Goal: Information Seeking & Learning: Check status

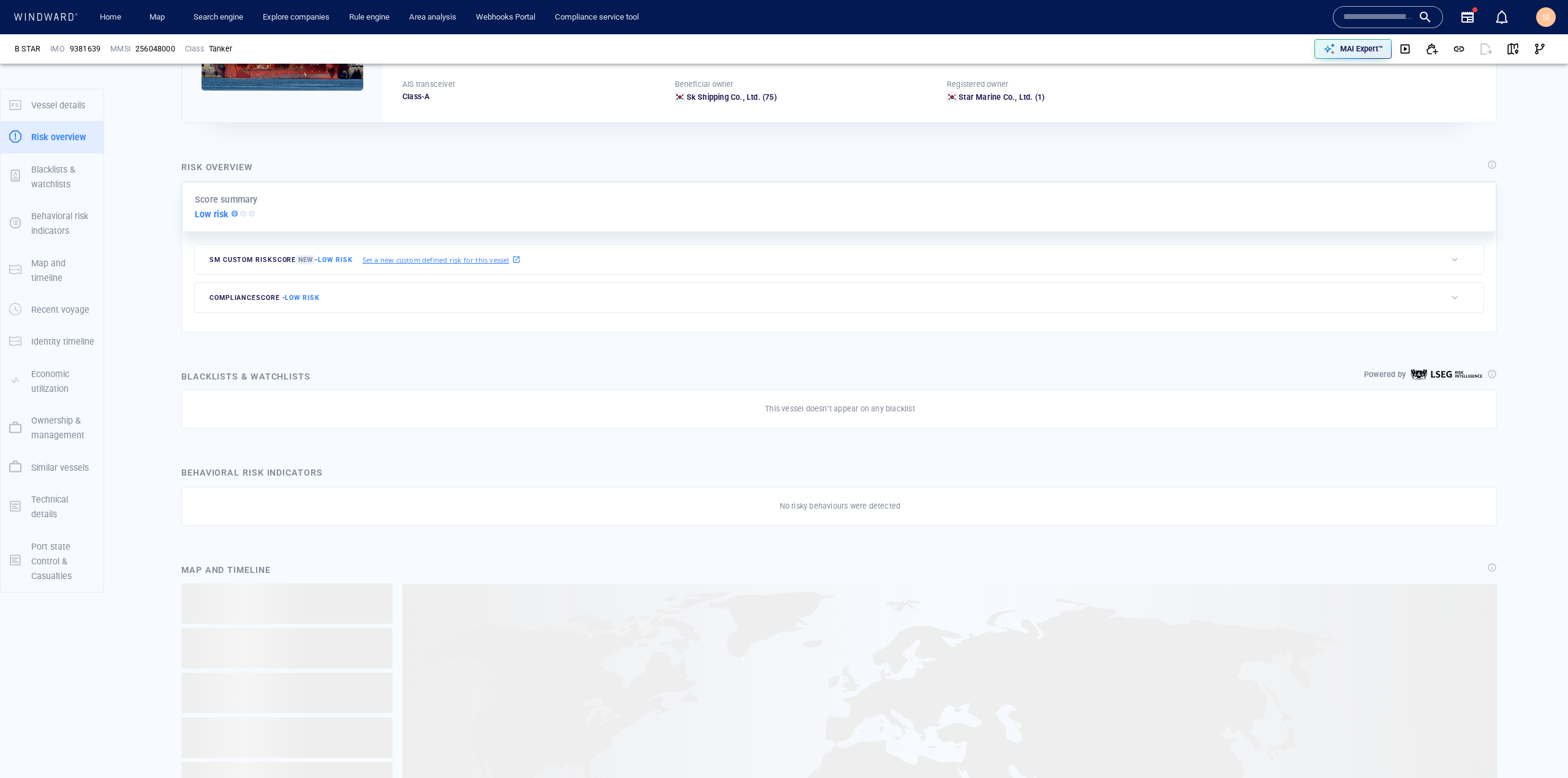
scroll to position [428, 0]
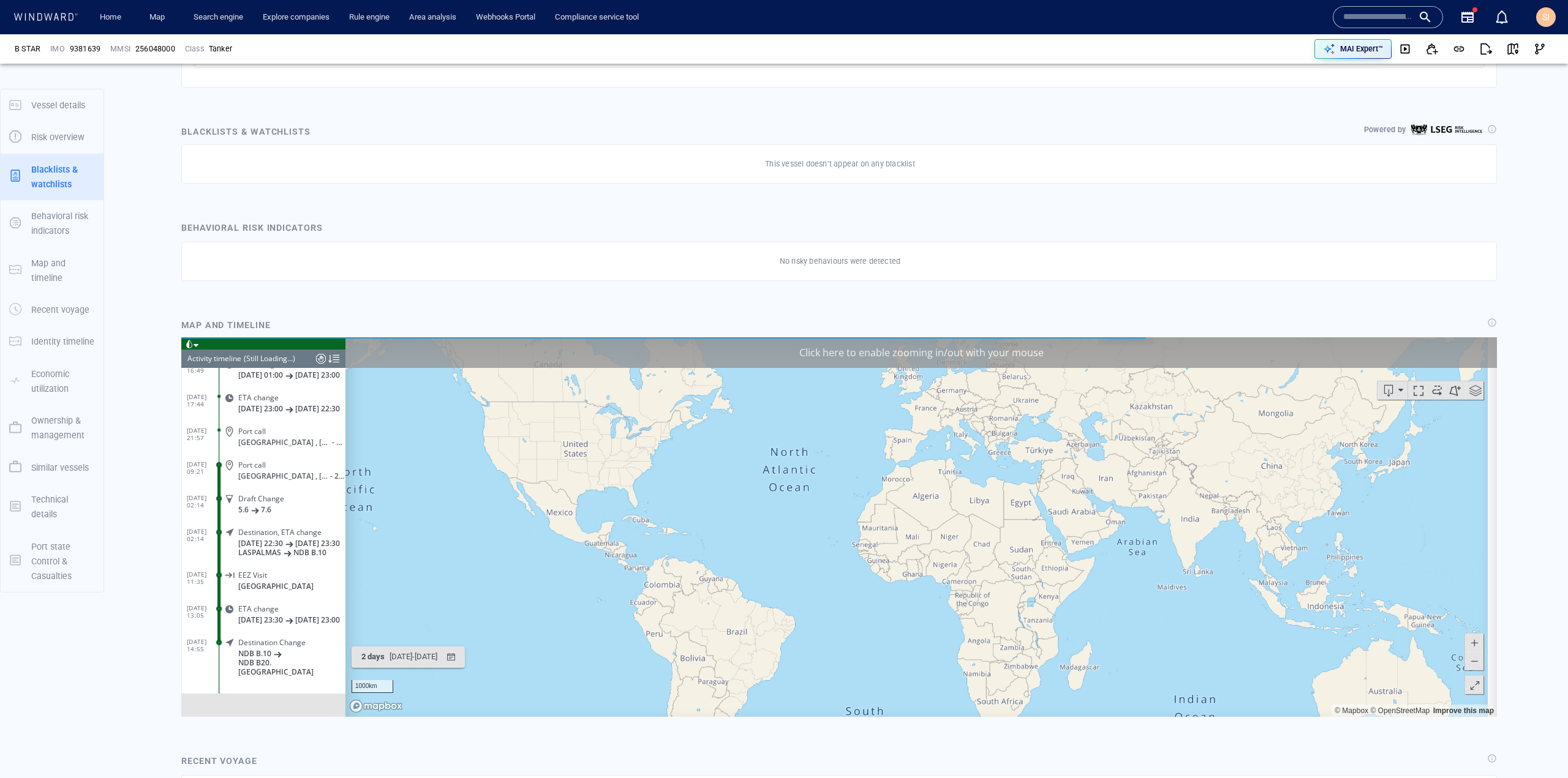
scroll to position [122, 0]
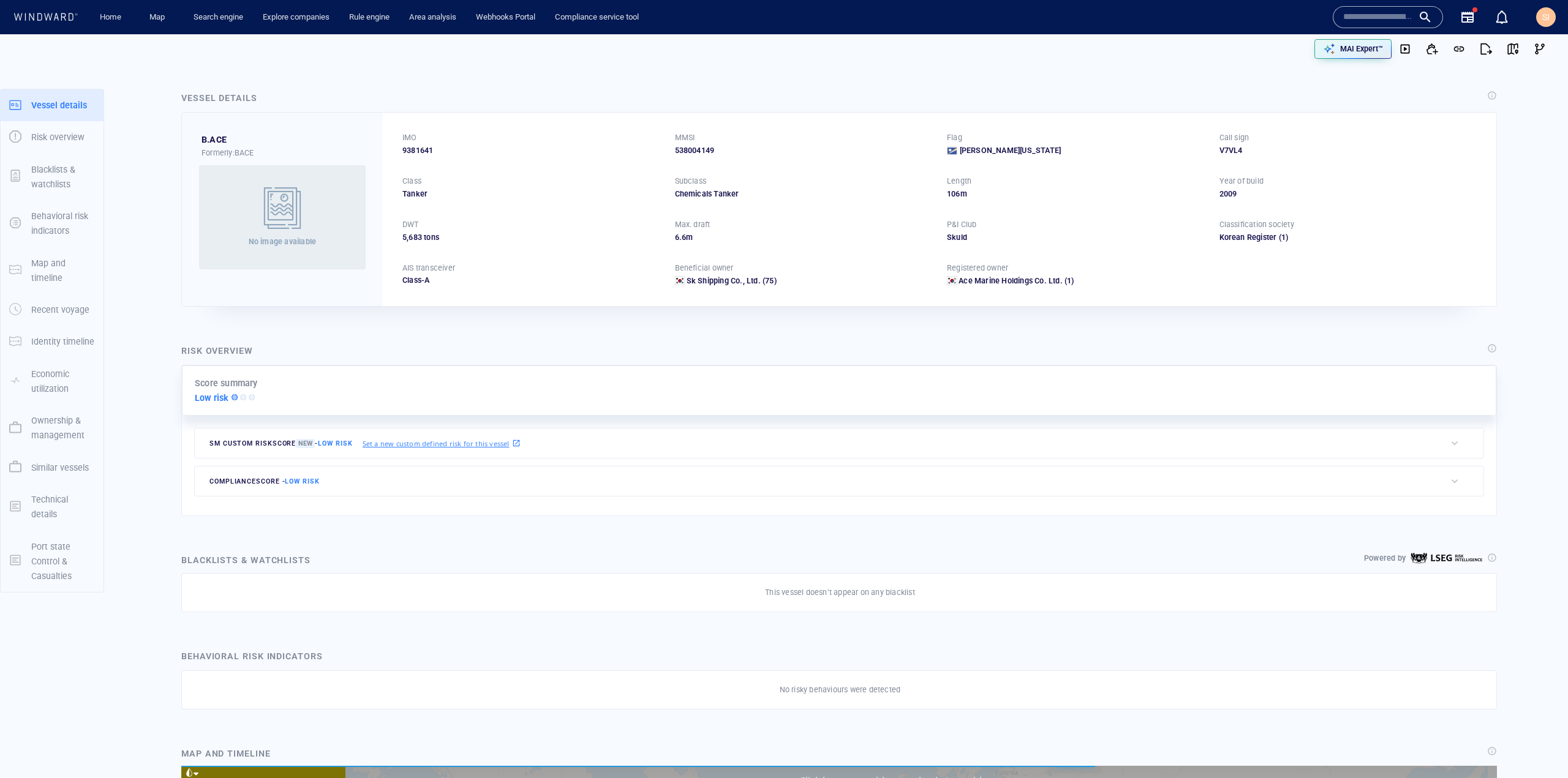
scroll to position [9429, 0]
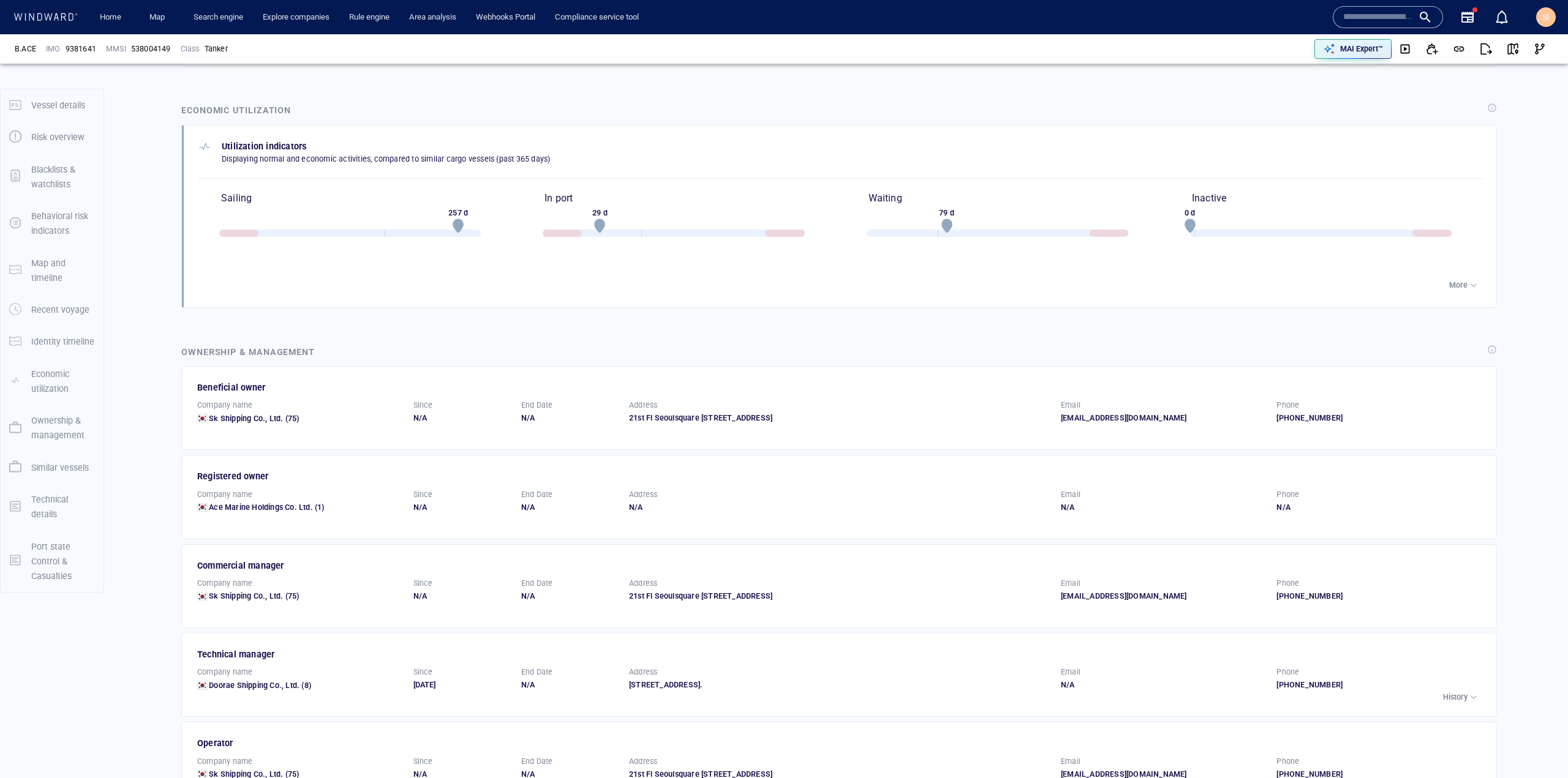
scroll to position [1653, 0]
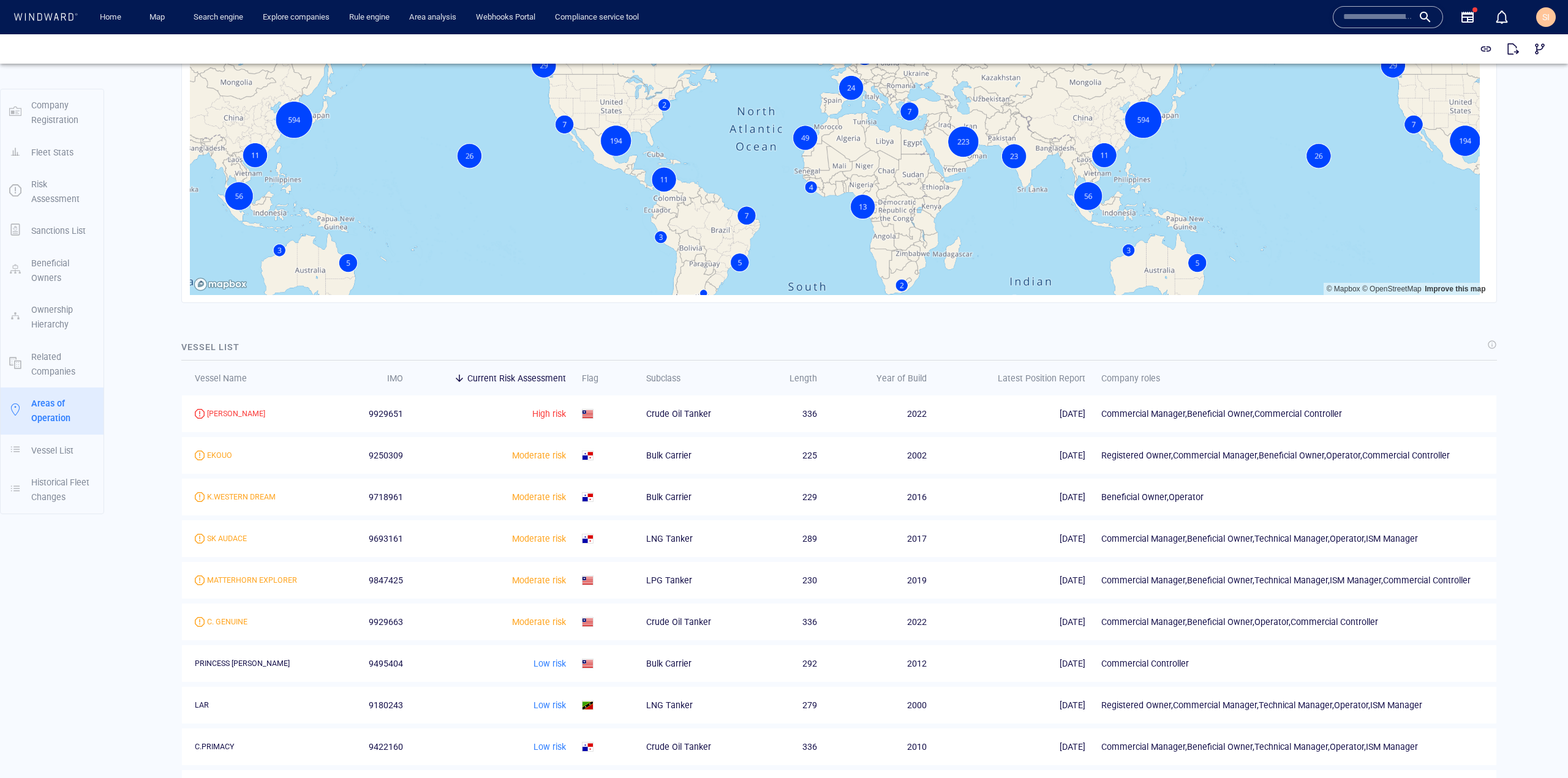
scroll to position [1714, 0]
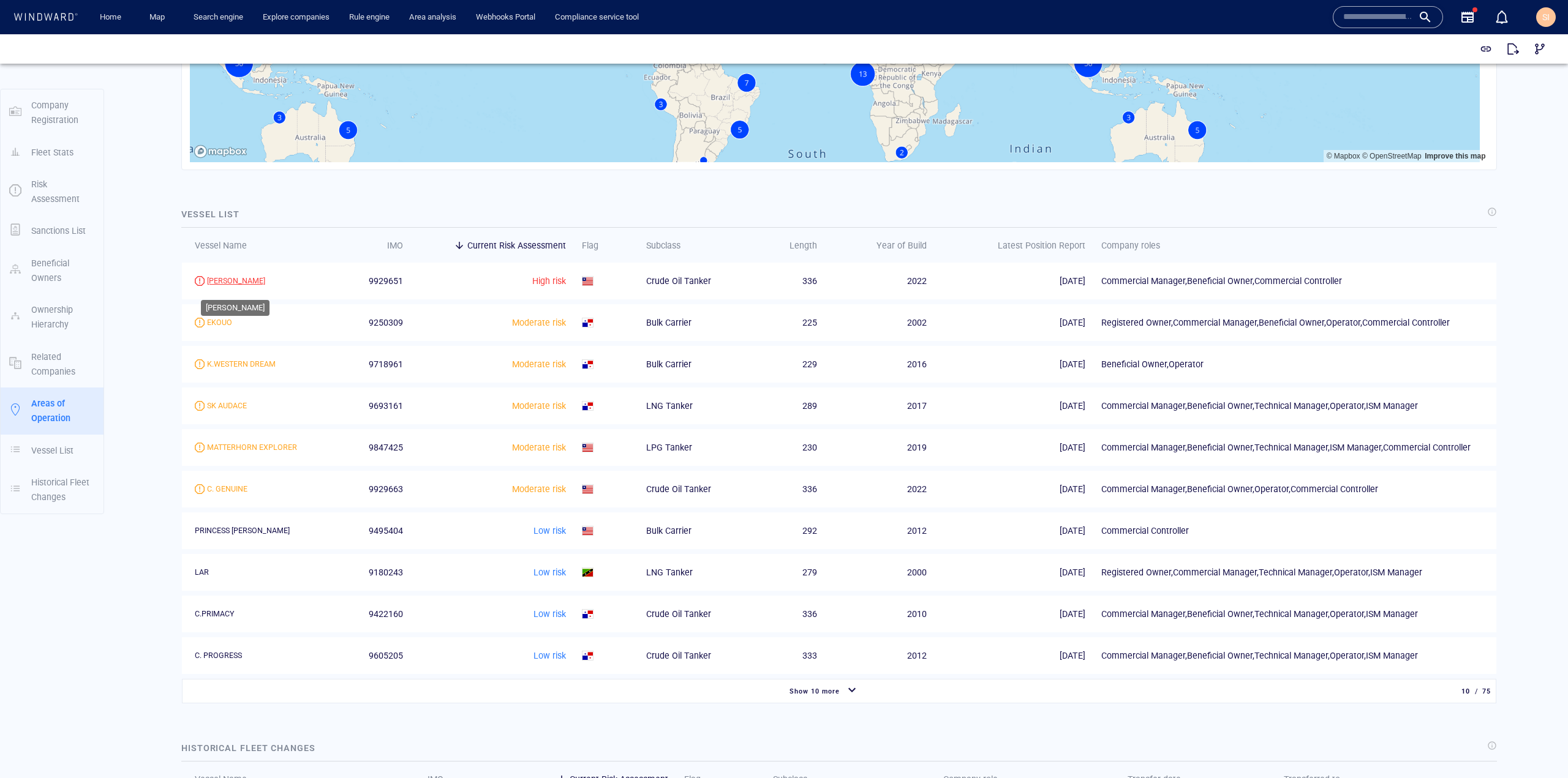
click at [232, 286] on div "C. EARNEST" at bounding box center [236, 280] width 58 height 11
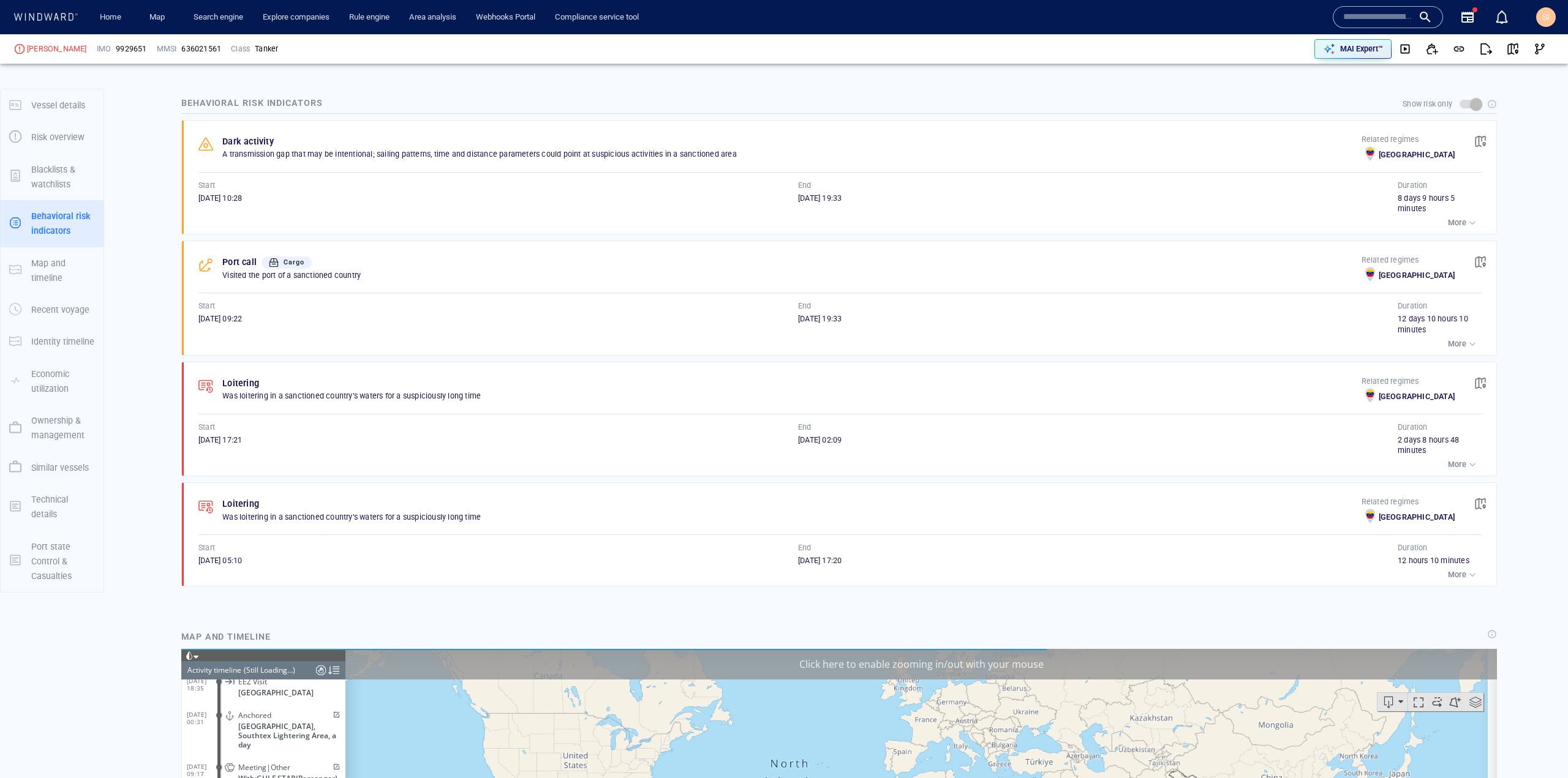
scroll to position [5833, 0]
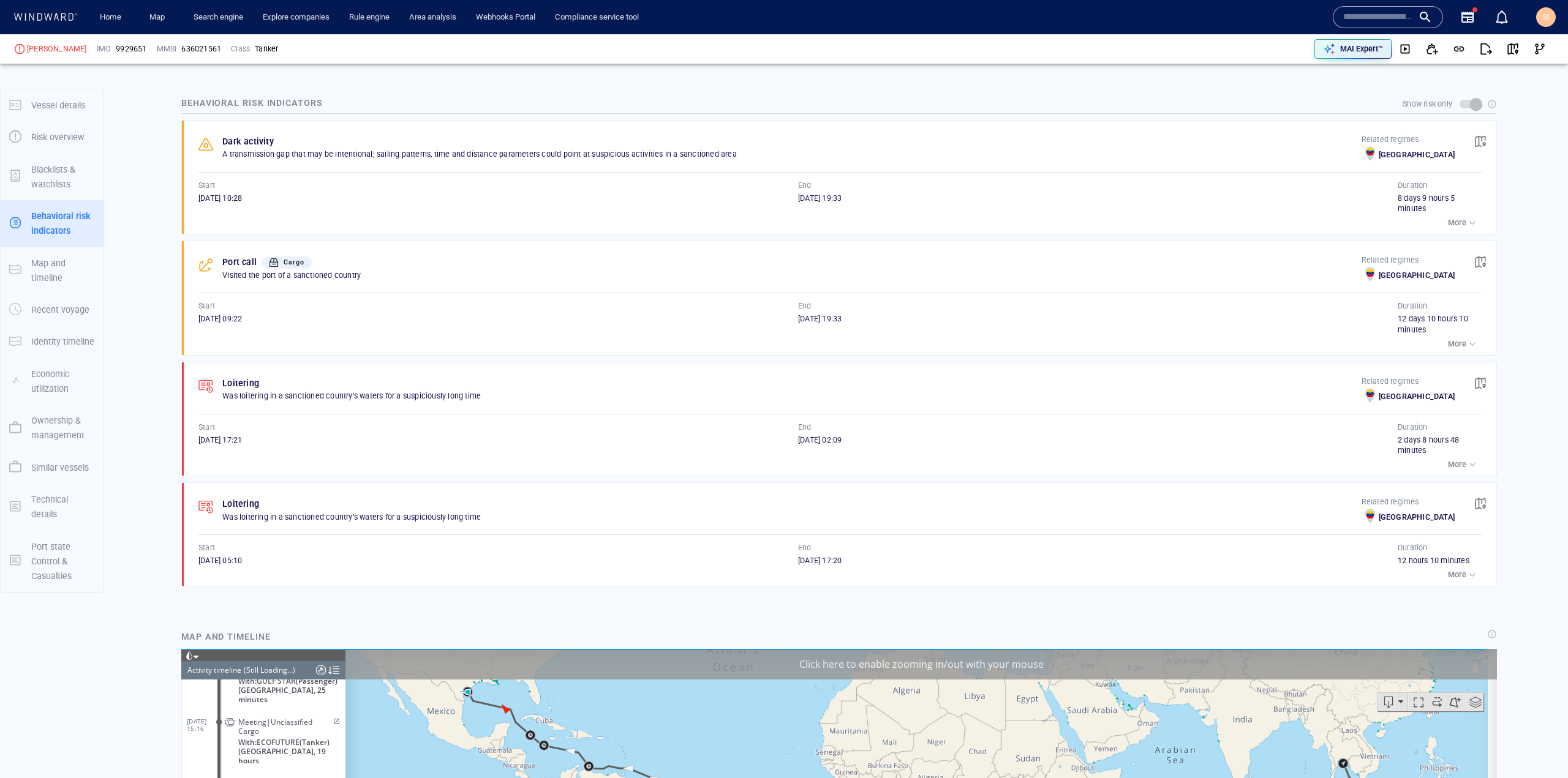
scroll to position [368, 0]
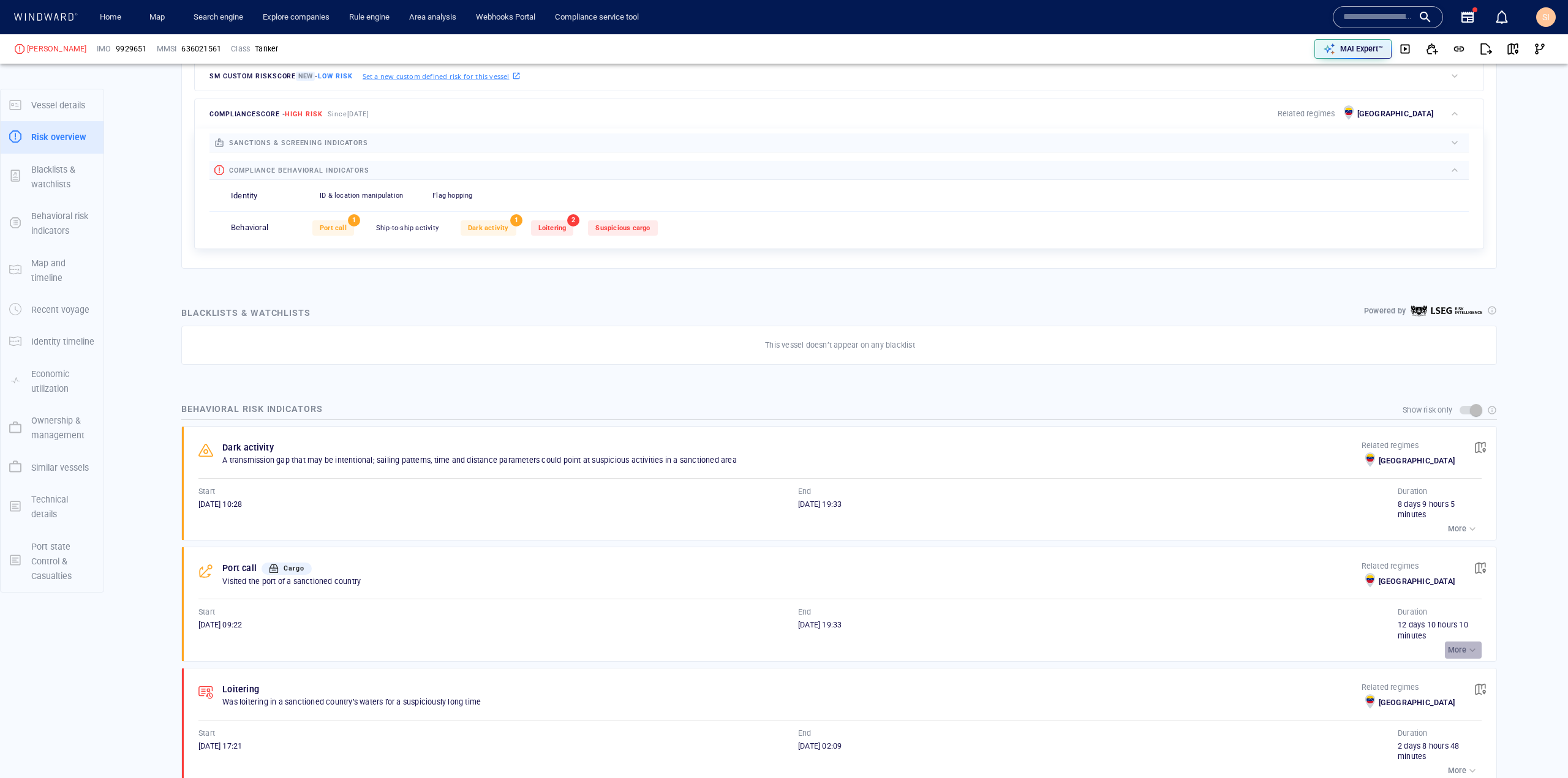
click at [1453, 642] on button "More" at bounding box center [1463, 650] width 37 height 17
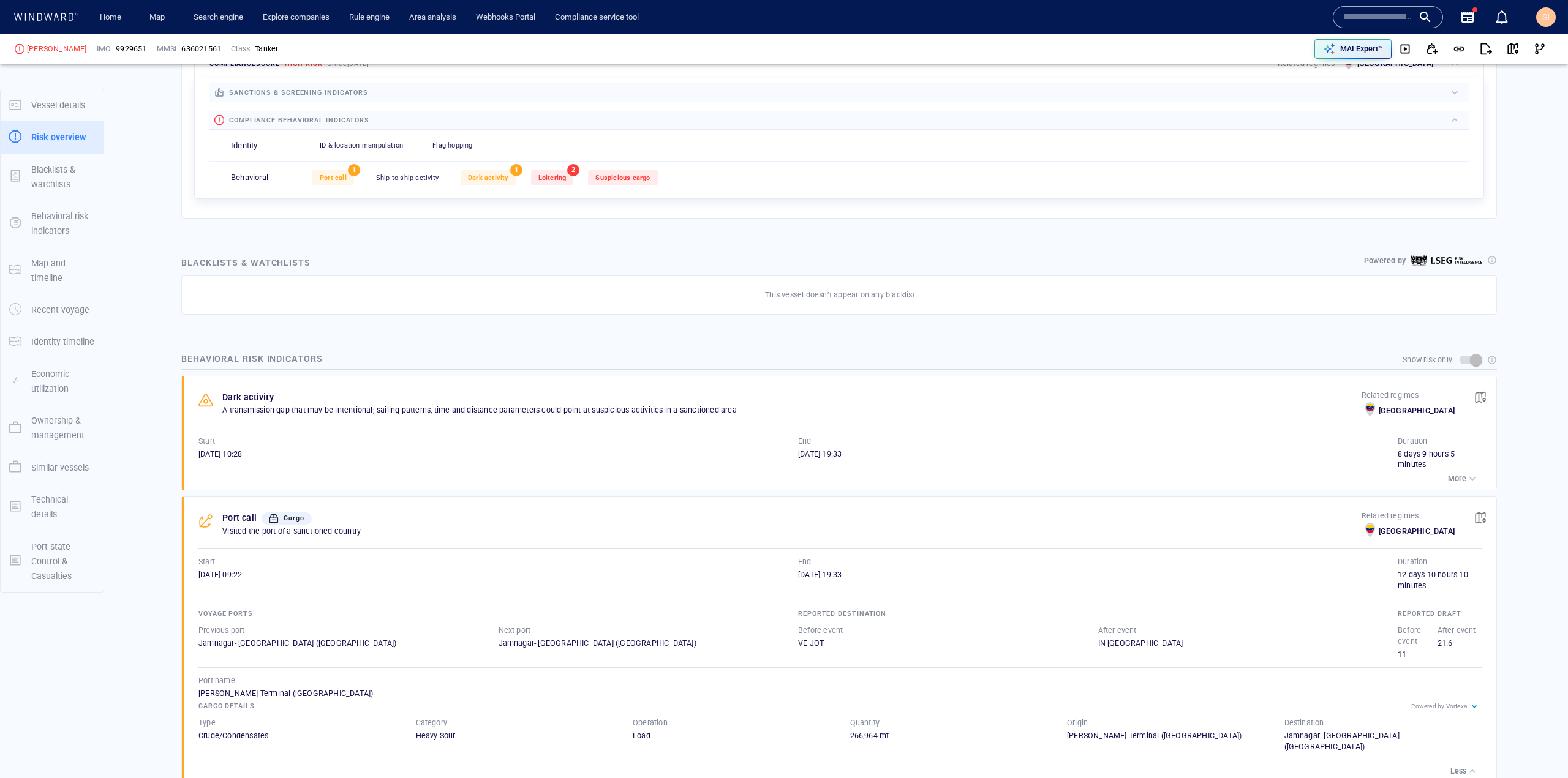
scroll to position [490, 0]
